Goal: Information Seeking & Learning: Find specific page/section

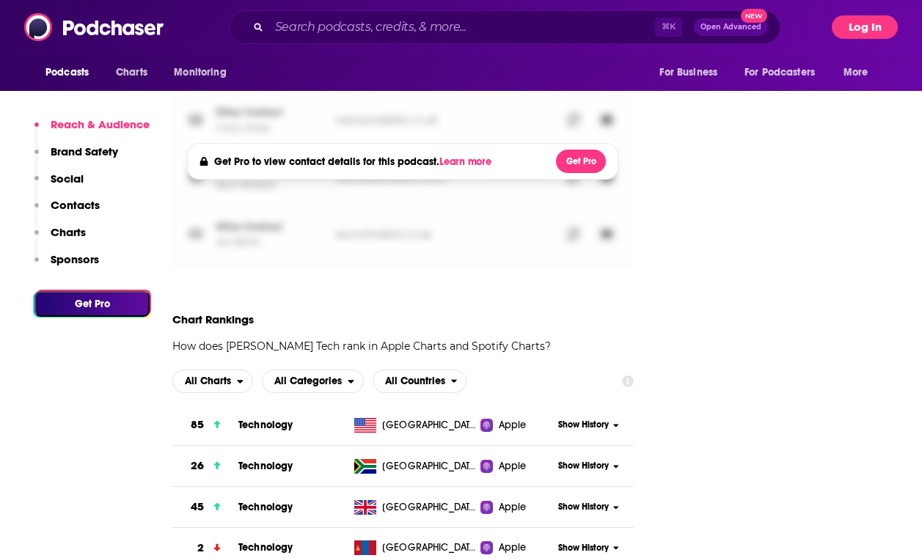
click at [853, 38] on button "Log In" at bounding box center [865, 26] width 66 height 23
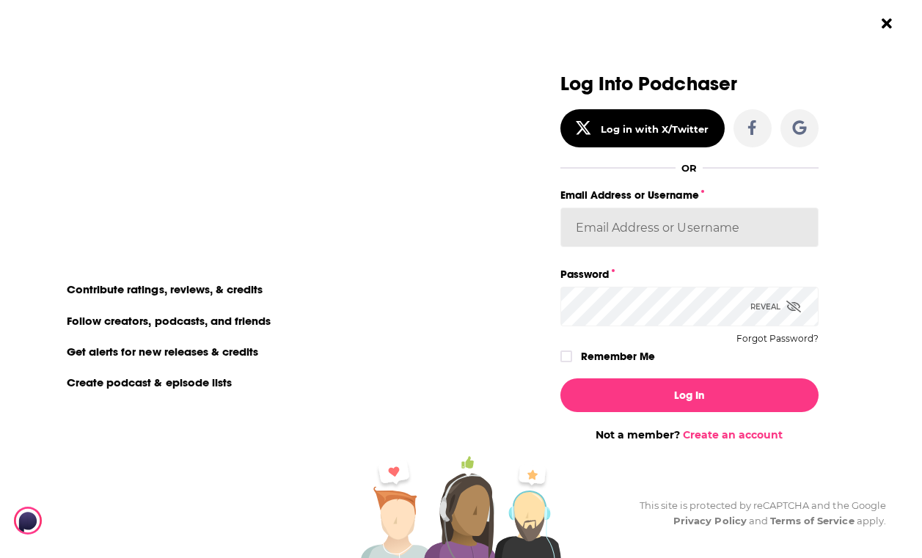
click at [647, 233] on input "Email Address or Username" at bounding box center [690, 228] width 258 height 40
paste input "autumncomm"
type input "autumncomm"
click at [561, 379] on button "Log In" at bounding box center [690, 396] width 258 height 34
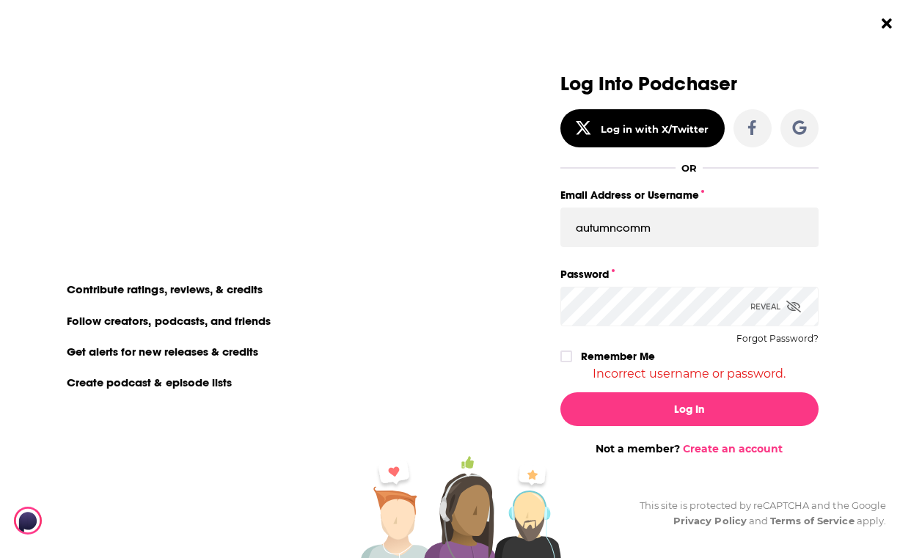
click at [455, 296] on div "Log in or create an account to make the most of [PERSON_NAME]'s awesome feature…" at bounding box center [461, 279] width 922 height 558
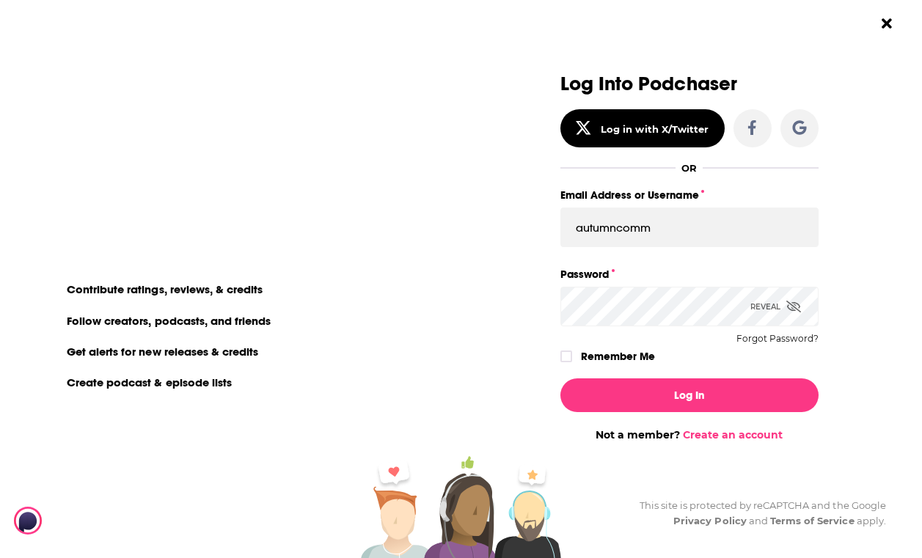
click at [561, 379] on button "Log In" at bounding box center [690, 396] width 258 height 34
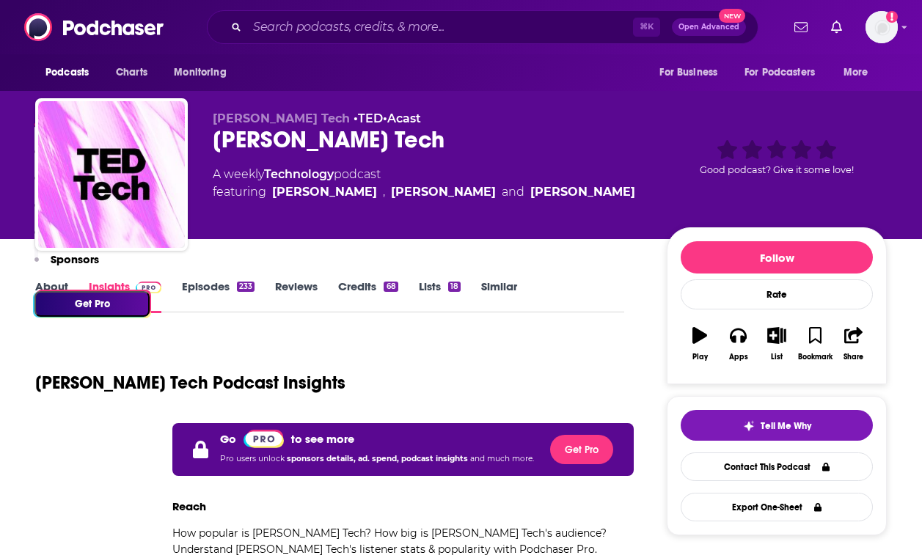
scroll to position [1615, 0]
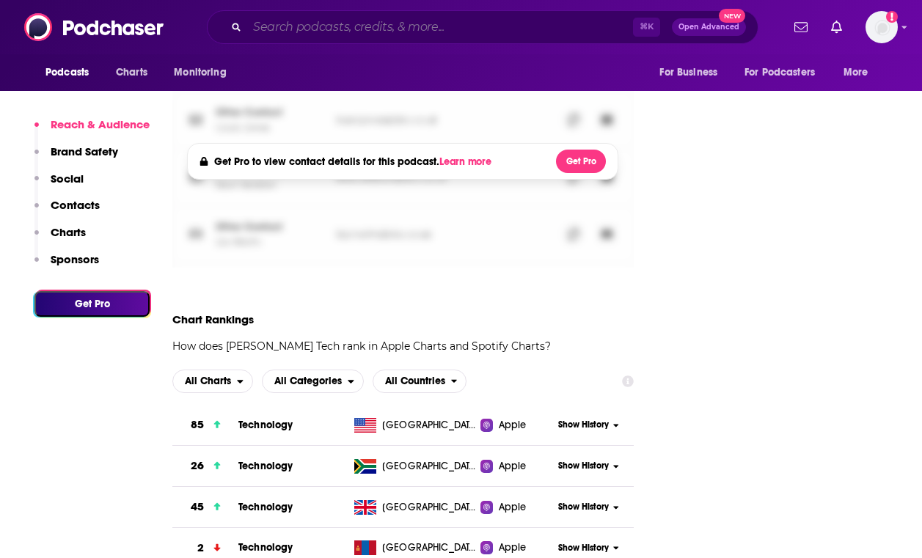
click at [310, 31] on input "Search podcasts, credits, & more..." at bounding box center [440, 26] width 386 height 23
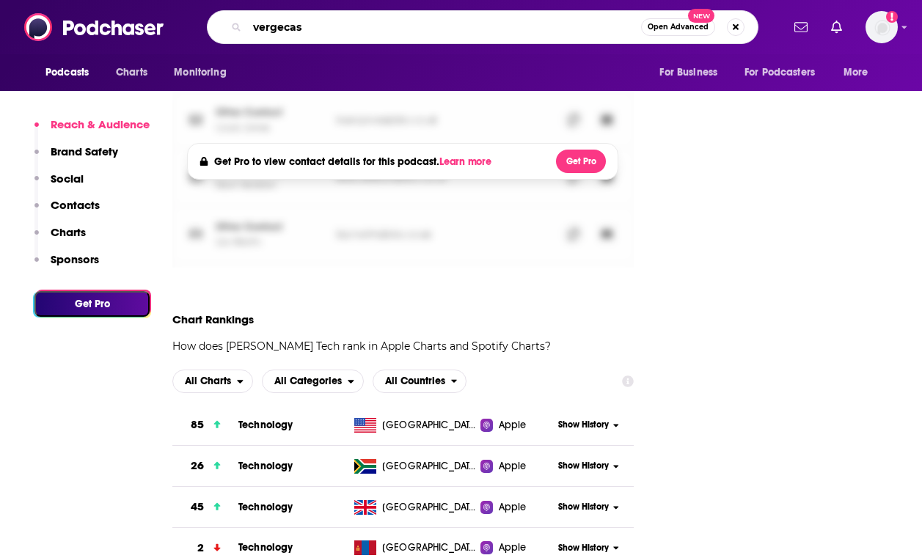
type input "vergecast"
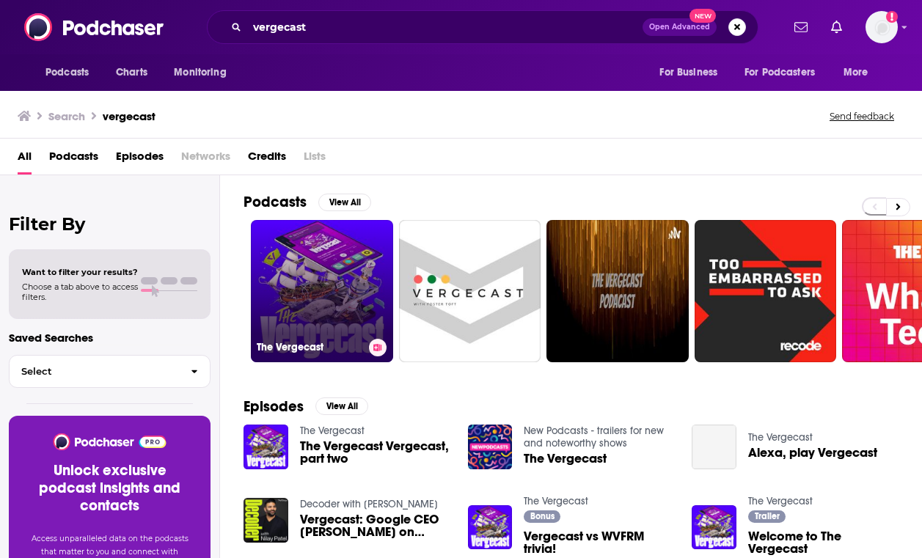
click at [346, 291] on link "The Vergecast" at bounding box center [322, 291] width 142 height 142
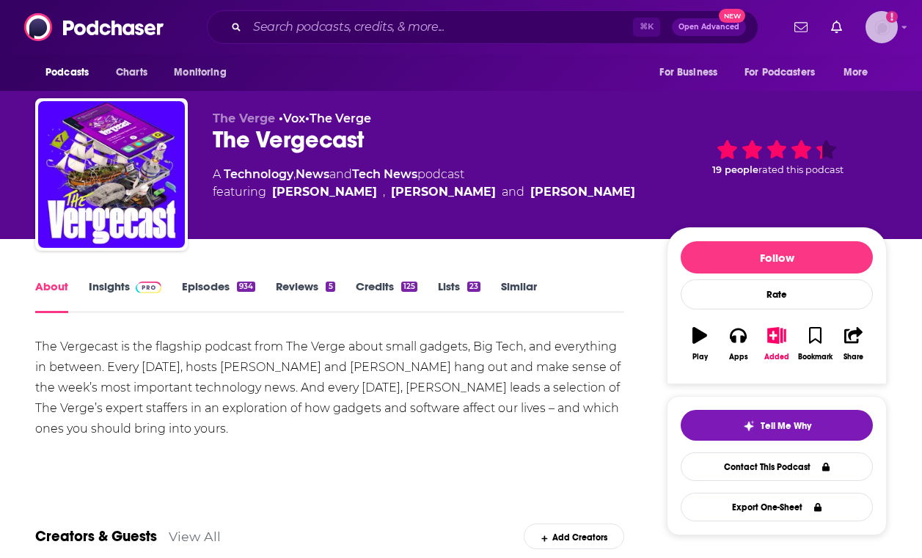
click at [890, 27] on img "Logged in as autumncomm" at bounding box center [882, 27] width 32 height 32
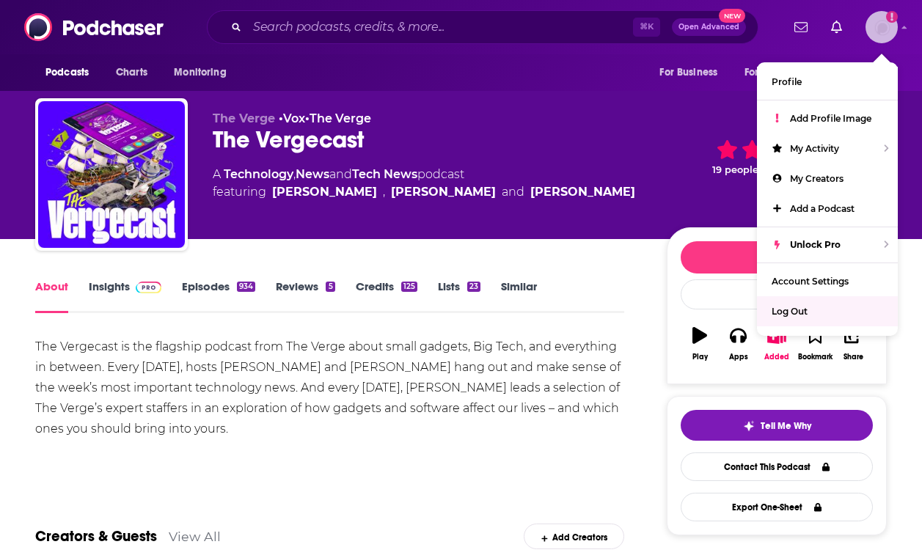
click at [802, 307] on span "Log Out" at bounding box center [790, 311] width 36 height 11
